Goal: Transaction & Acquisition: Purchase product/service

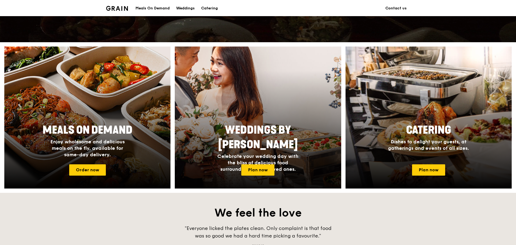
scroll to position [179, 0]
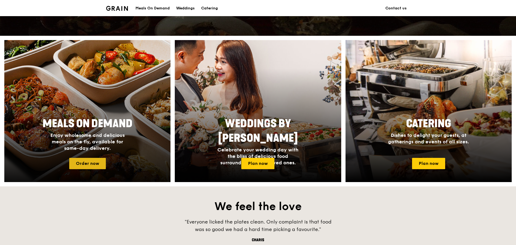
click at [97, 163] on link "Order now" at bounding box center [87, 163] width 37 height 11
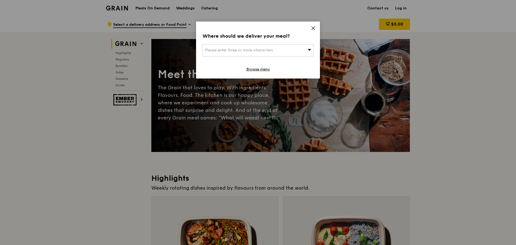
click at [260, 51] on span "Please enter three or more characters" at bounding box center [239, 50] width 68 height 5
click at [260, 51] on input "search" at bounding box center [258, 50] width 110 height 12
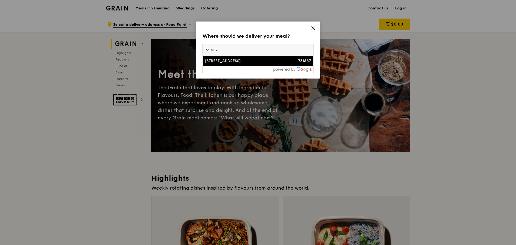
type input "731687"
click at [232, 64] on div "687A Woodlands Drive 75" at bounding box center [245, 60] width 80 height 5
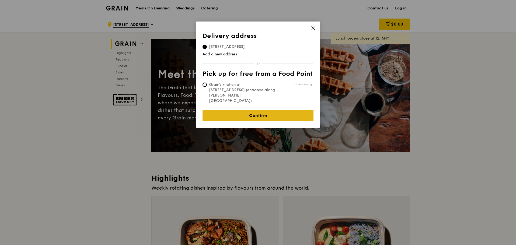
click at [250, 110] on link "Confirm" at bounding box center [257, 115] width 111 height 11
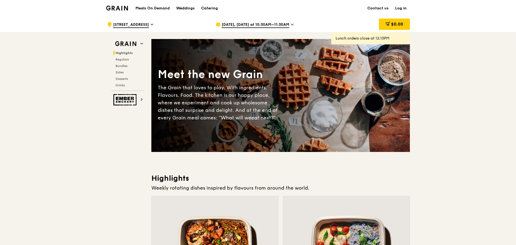
click at [283, 25] on span "Aug 21, Today at 10:30AM–11:30AM" at bounding box center [255, 25] width 68 height 6
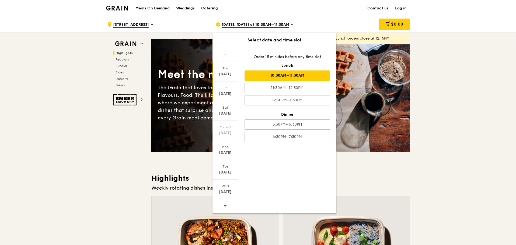
click at [226, 96] on div "Aug 22" at bounding box center [225, 93] width 24 height 5
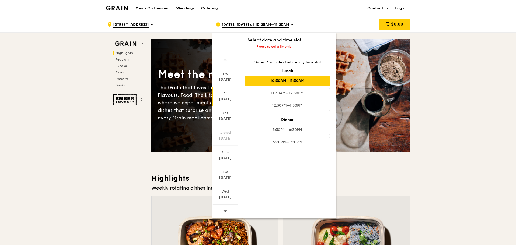
click at [290, 82] on div "10:30AM–11:30AM" at bounding box center [286, 81] width 85 height 10
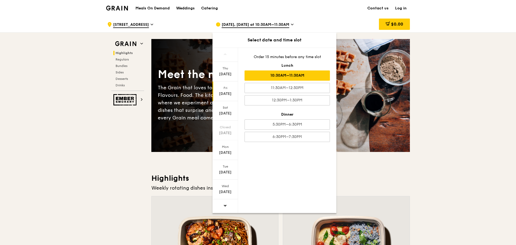
click at [288, 76] on div "10:30AM–11:30AM" at bounding box center [286, 76] width 85 height 10
click at [283, 75] on div "10:30AM–11:30AM" at bounding box center [286, 76] width 85 height 10
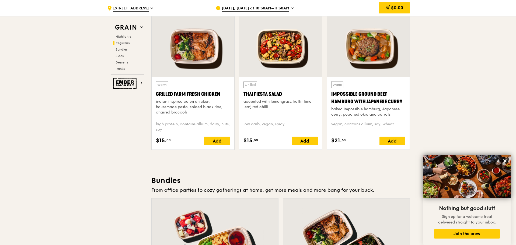
scroll to position [753, 0]
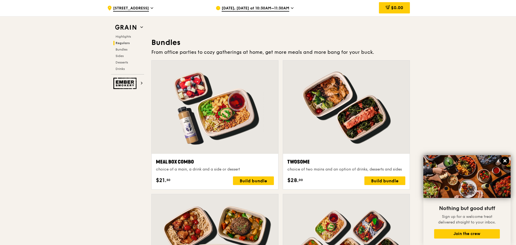
click at [377, 160] on icon at bounding box center [504, 160] width 3 height 3
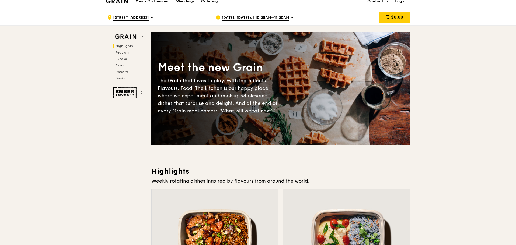
scroll to position [0, 0]
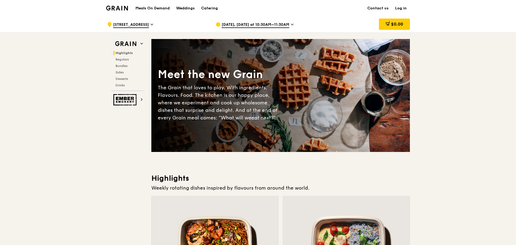
click at [113, 5] on div "Grain logo" at bounding box center [117, 8] width 22 height 16
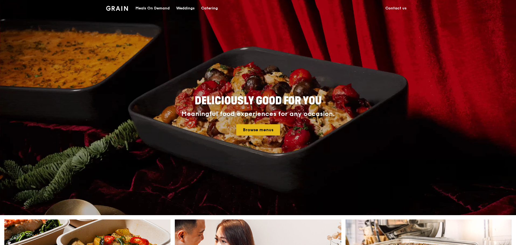
click at [269, 128] on link "Browse menus" at bounding box center [258, 129] width 44 height 11
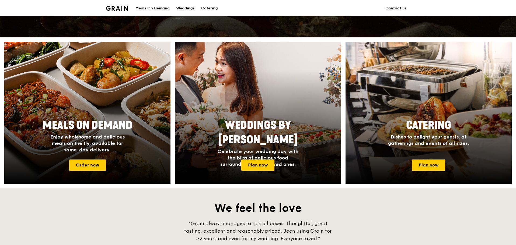
scroll to position [179, 0]
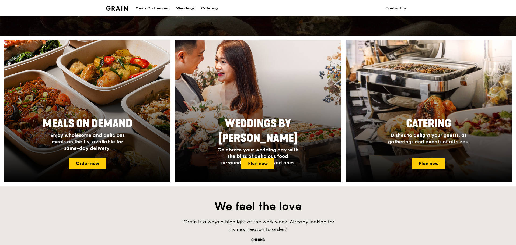
click at [160, 9] on div "Meals On Demand" at bounding box center [152, 8] width 34 height 16
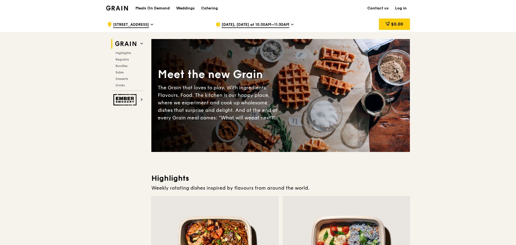
click at [121, 6] on img at bounding box center [117, 8] width 22 height 5
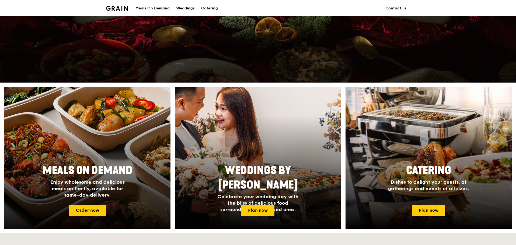
scroll to position [108, 0]
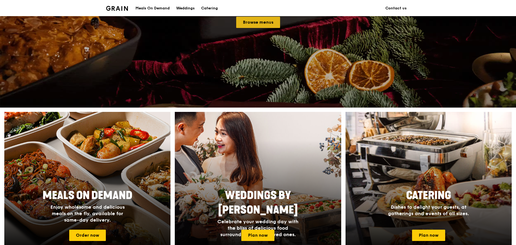
click at [261, 21] on link "Browse menus" at bounding box center [258, 22] width 44 height 11
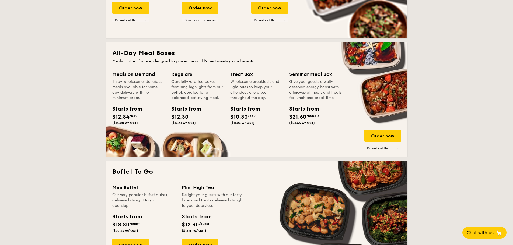
scroll to position [359, 0]
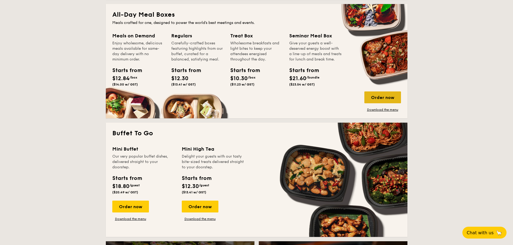
click at [377, 96] on div "Order now" at bounding box center [382, 97] width 37 height 12
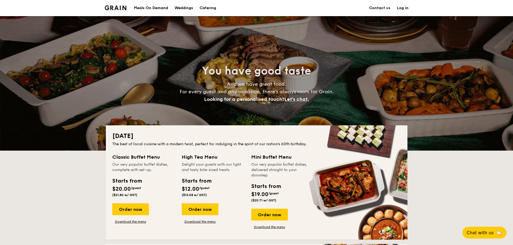
scroll to position [947, 0]
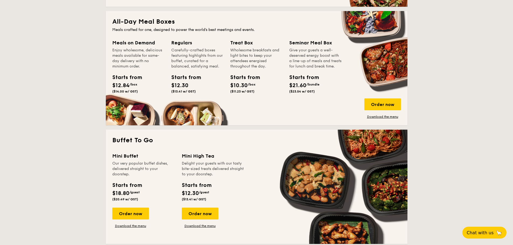
scroll to position [323, 0]
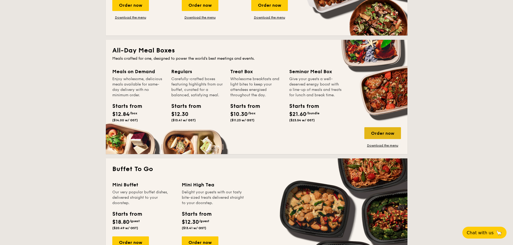
click at [377, 133] on div "Order now" at bounding box center [382, 133] width 37 height 12
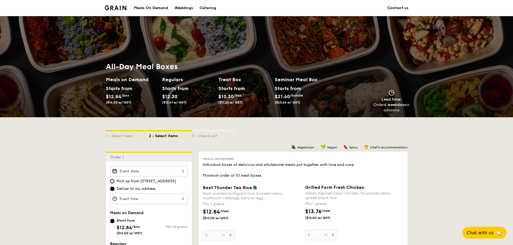
click at [120, 3] on li at bounding box center [118, 8] width 26 height 16
click at [119, 7] on img at bounding box center [116, 7] width 22 height 5
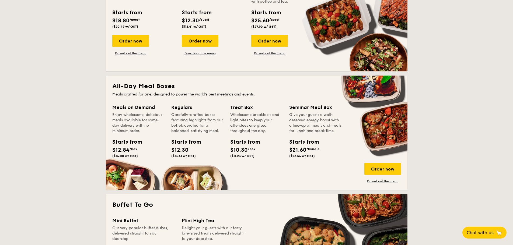
scroll to position [323, 0]
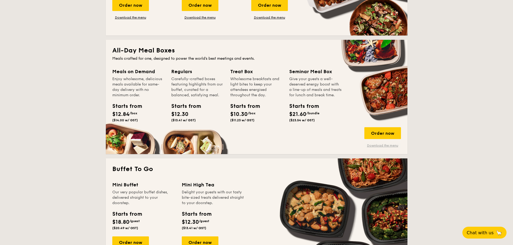
click at [378, 146] on link "Download the menu" at bounding box center [382, 145] width 37 height 4
click at [386, 131] on div "Order now" at bounding box center [382, 133] width 37 height 12
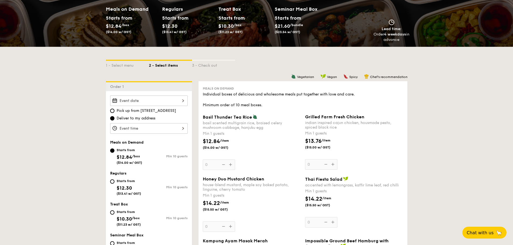
scroll to position [72, 0]
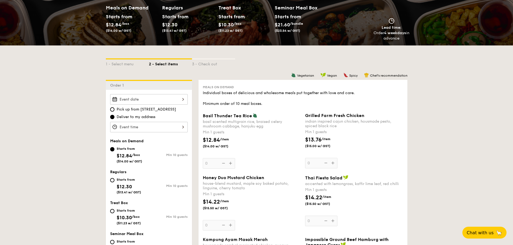
click at [169, 98] on div "2025 Aug [DATE] Tue Wed Thu Fri Sat Sun 1 2 3 4 5 6 7 8 9 10 11 12 13 14 15 16 …" at bounding box center [148, 99] width 77 height 10
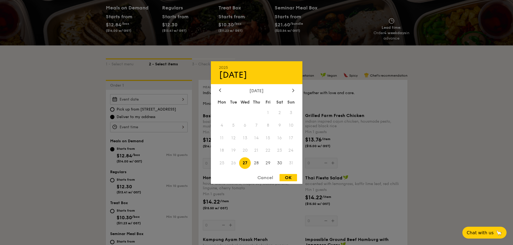
click at [38, 124] on div at bounding box center [256, 122] width 513 height 245
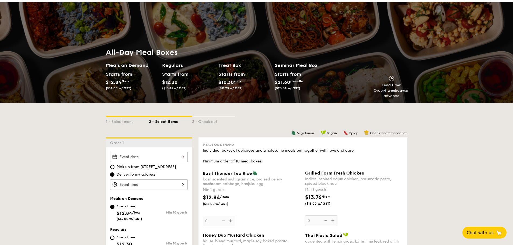
scroll to position [0, 0]
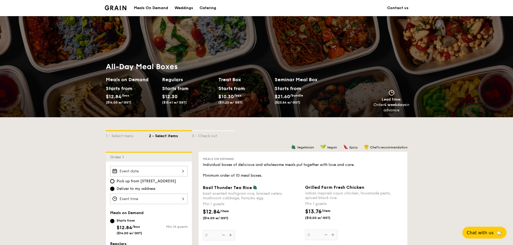
click at [120, 6] on img at bounding box center [116, 7] width 22 height 5
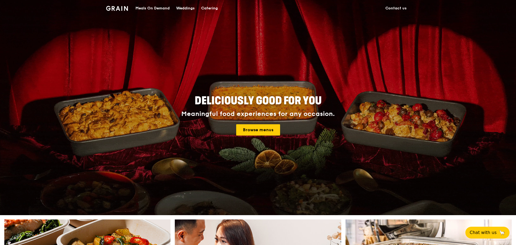
click at [165, 6] on div "Meals On Demand" at bounding box center [152, 8] width 34 height 16
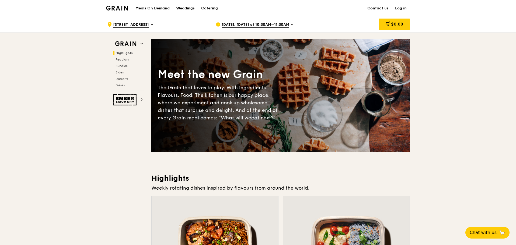
click at [151, 22] on div ".cls-1 { fill: none; stroke: #fff; stroke-linecap: round; stroke-linejoin: roun…" at bounding box center [157, 24] width 100 height 16
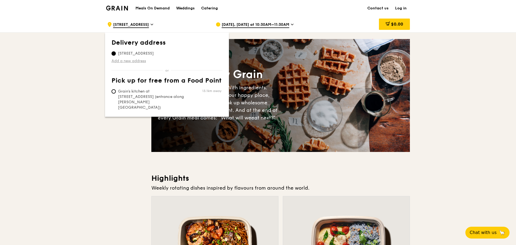
click at [132, 61] on link "Add a new address" at bounding box center [166, 60] width 111 height 5
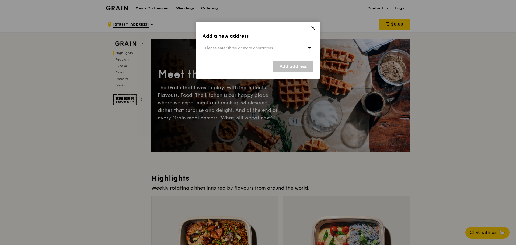
click at [253, 47] on span "Please enter three or more characters" at bounding box center [239, 48] width 68 height 5
type input "7"
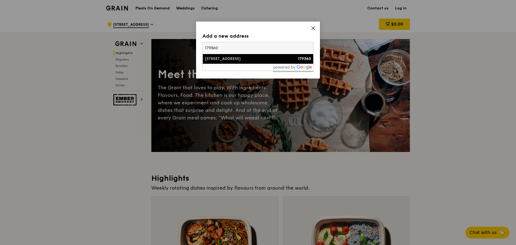
type input "179360"
click at [234, 59] on div "30 Hill Street" at bounding box center [245, 58] width 80 height 5
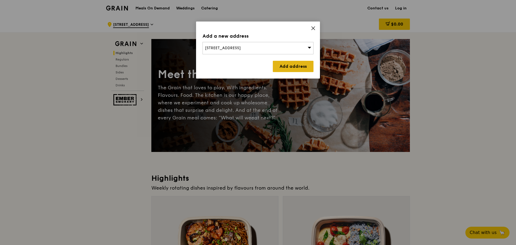
click at [297, 66] on link "Add address" at bounding box center [293, 66] width 41 height 11
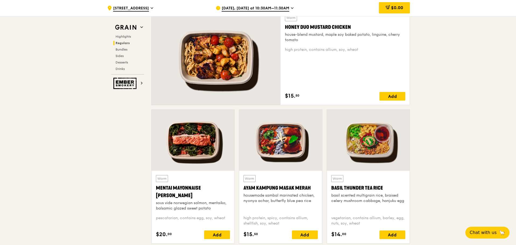
scroll to position [395, 0]
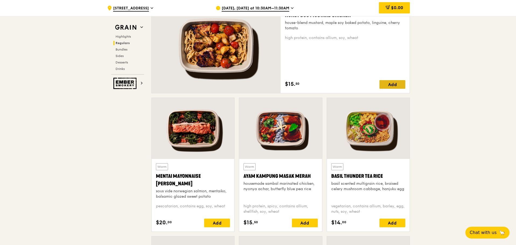
click at [396, 86] on div "Add" at bounding box center [392, 84] width 26 height 9
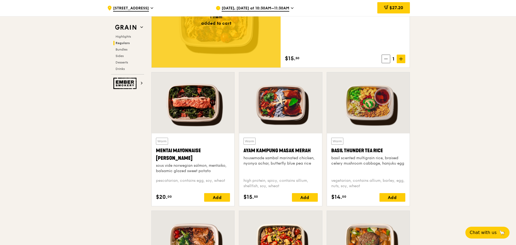
scroll to position [359, 0]
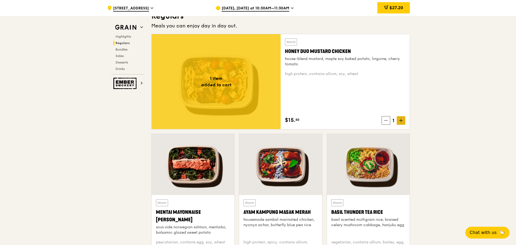
click at [399, 122] on icon at bounding box center [401, 121] width 4 height 4
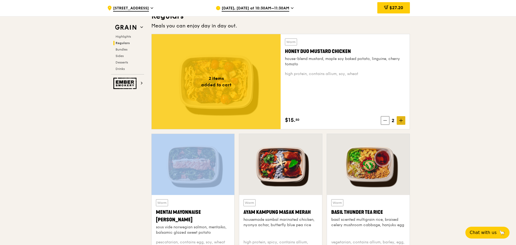
click at [399, 122] on icon at bounding box center [401, 121] width 4 height 4
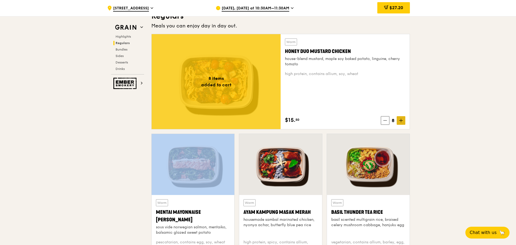
click at [399, 122] on icon at bounding box center [401, 121] width 4 height 4
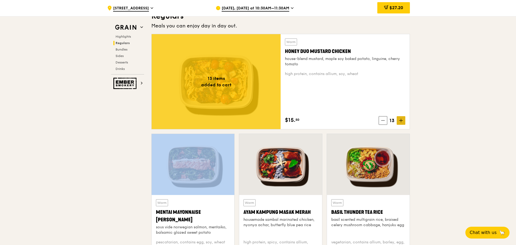
click at [399, 122] on icon at bounding box center [401, 121] width 4 height 4
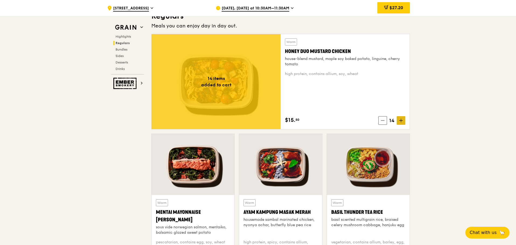
click at [399, 122] on icon at bounding box center [401, 121] width 4 height 4
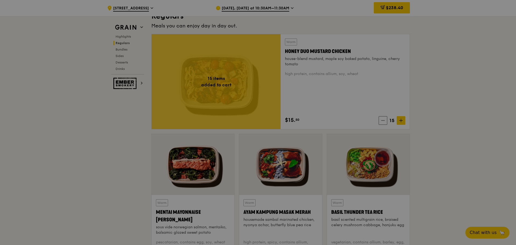
type input "15"
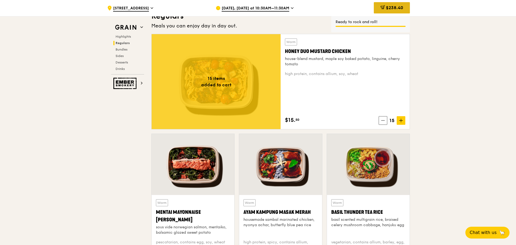
click at [399, 8] on span "$238.40" at bounding box center [394, 7] width 17 height 5
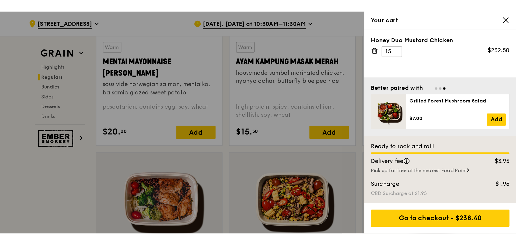
scroll to position [538, 0]
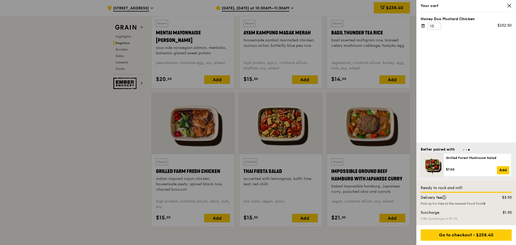
drag, startPoint x: 75, startPoint y: 71, endPoint x: 76, endPoint y: 67, distance: 3.7
click at [76, 69] on div at bounding box center [258, 122] width 516 height 245
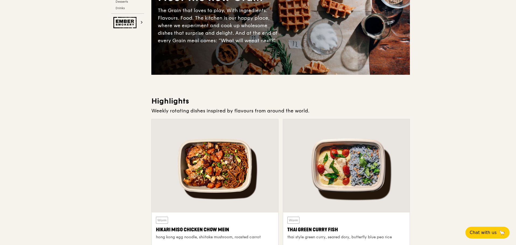
scroll to position [0, 0]
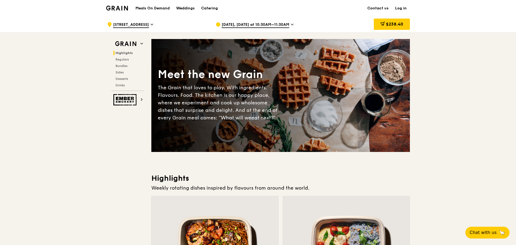
click at [113, 7] on img at bounding box center [117, 8] width 22 height 5
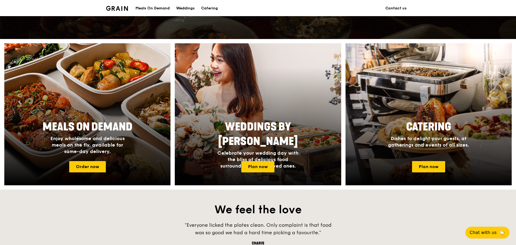
scroll to position [177, 0]
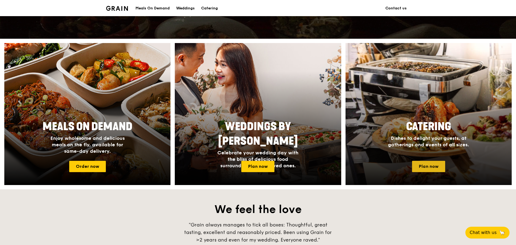
click at [434, 168] on link "Plan now" at bounding box center [428, 166] width 33 height 11
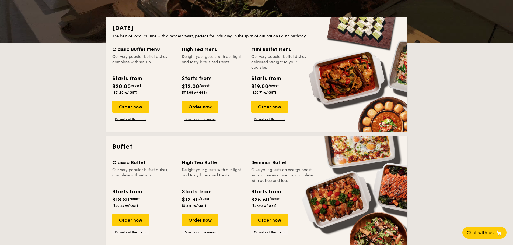
scroll to position [108, 0]
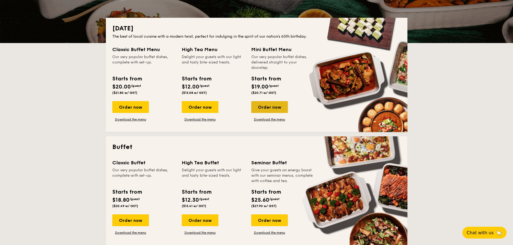
click at [265, 107] on div "Order now" at bounding box center [269, 107] width 37 height 12
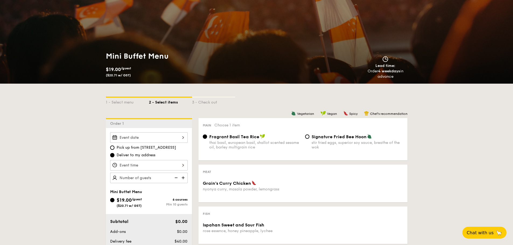
scroll to position [108, 0]
